Goal: Book appointment/travel/reservation

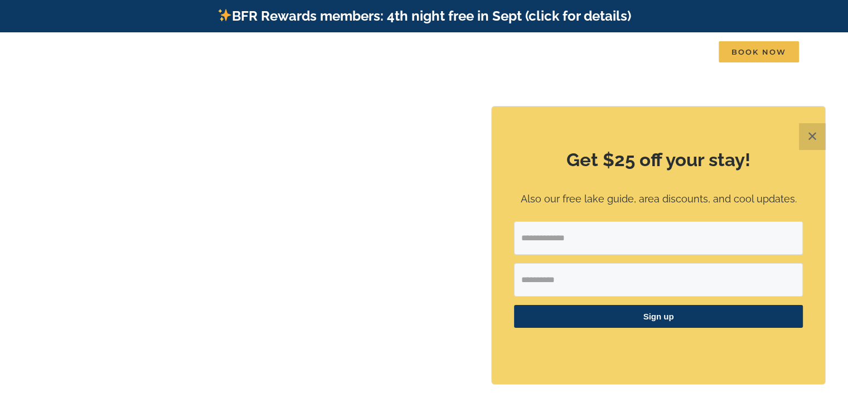
click at [814, 137] on button "✕" at bounding box center [812, 136] width 27 height 27
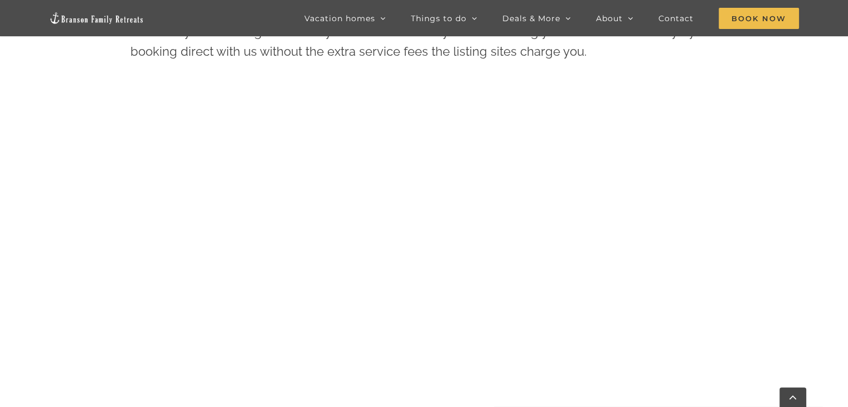
scroll to position [504, 0]
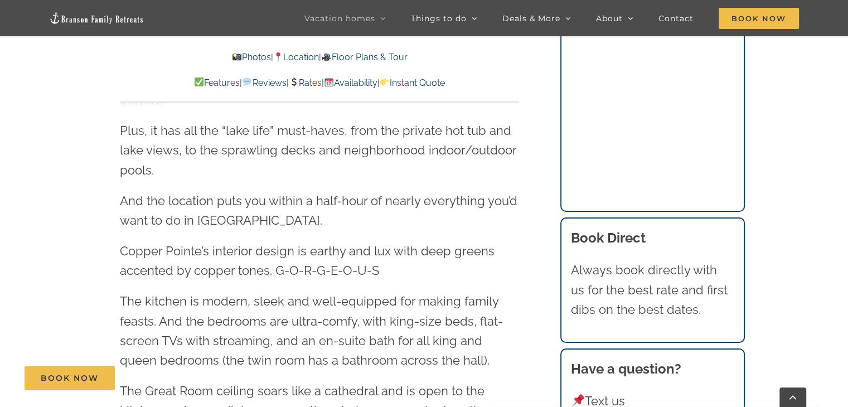
scroll to position [1264, 0]
